Goal: Find specific page/section: Find specific page/section

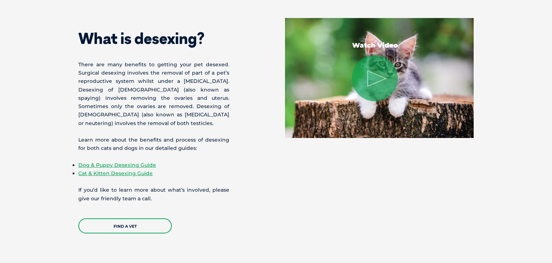
scroll to position [813, 0]
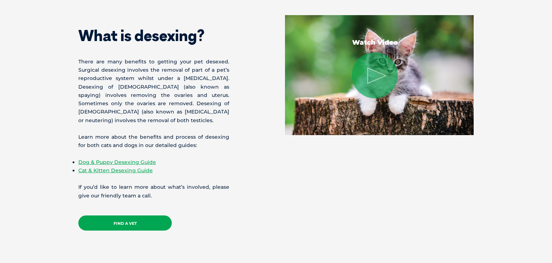
click at [120, 227] on link "Find a Vet" at bounding box center [125, 222] width 94 height 15
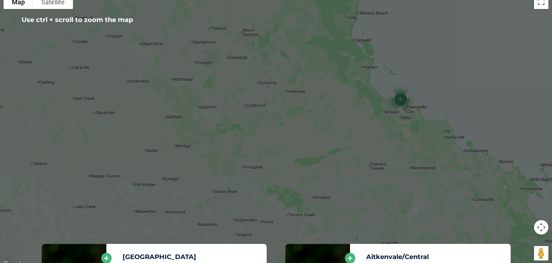
scroll to position [183, 0]
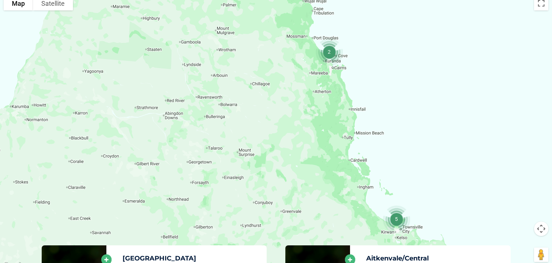
drag, startPoint x: 361, startPoint y: 61, endPoint x: 357, endPoint y: 197, distance: 136.4
click at [357, 197] on div at bounding box center [276, 131] width 552 height 278
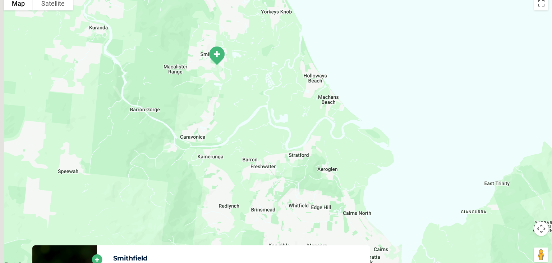
drag, startPoint x: 261, startPoint y: 185, endPoint x: 304, endPoint y: 113, distance: 83.9
click at [304, 113] on div at bounding box center [276, 131] width 552 height 278
click at [216, 55] on img "Smithfield" at bounding box center [217, 57] width 24 height 26
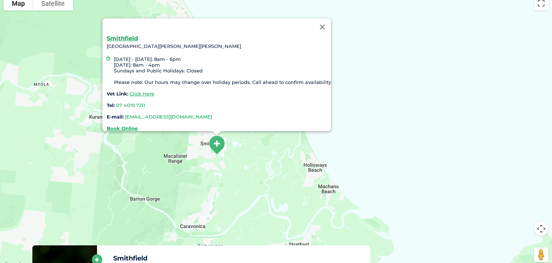
click at [150, 114] on link "greencross.smithfield@greencrossvet.com.au" at bounding box center [168, 117] width 87 height 6
click at [140, 91] on link "Click Here" at bounding box center [142, 94] width 24 height 6
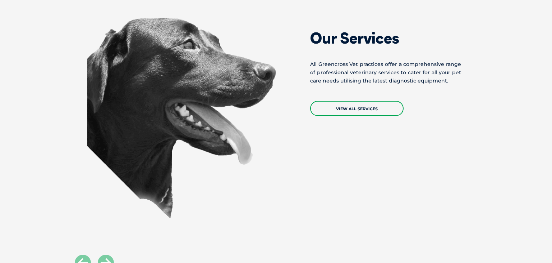
scroll to position [487, 0]
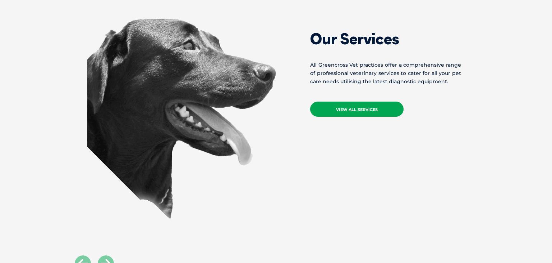
click at [352, 110] on link "View All Services" at bounding box center [357, 108] width 94 height 15
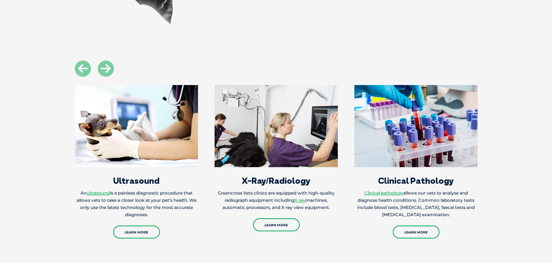
scroll to position [681, 0]
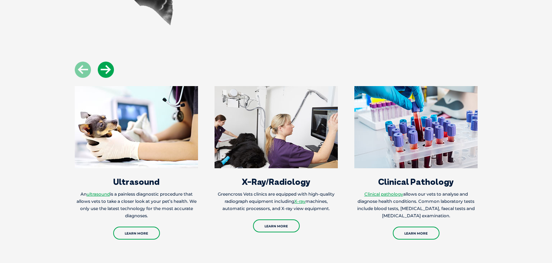
click at [103, 72] on icon at bounding box center [106, 70] width 16 height 16
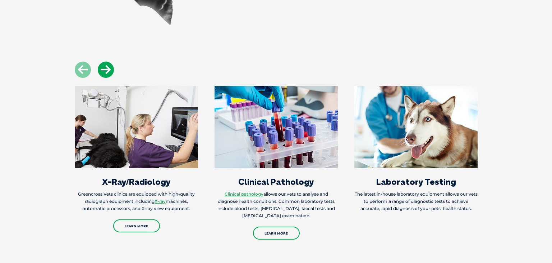
click at [103, 72] on icon at bounding box center [106, 70] width 16 height 16
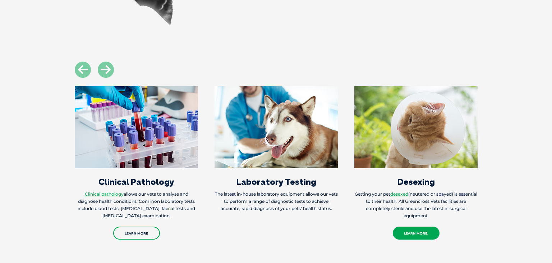
click at [423, 235] on link "Learn more." at bounding box center [416, 232] width 47 height 13
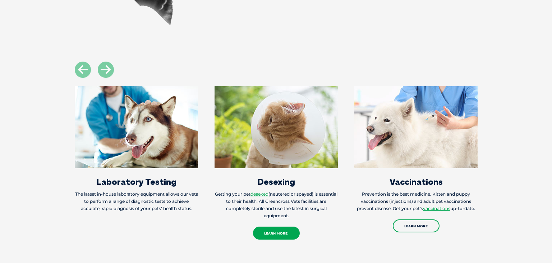
scroll to position [487, 0]
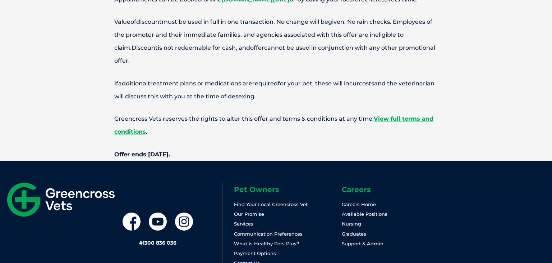
scroll to position [2901, 0]
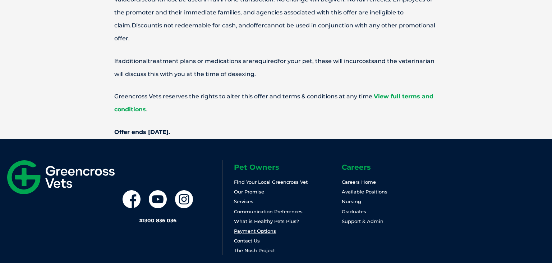
click at [263, 228] on link "Payment Options" at bounding box center [255, 231] width 42 height 6
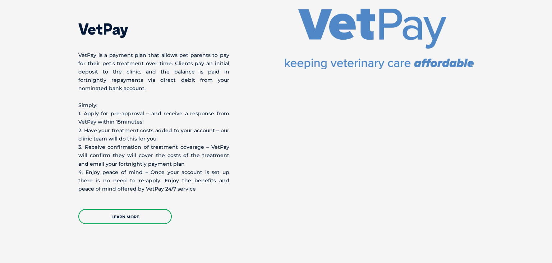
scroll to position [1063, 0]
